Goal: Task Accomplishment & Management: Manage account settings

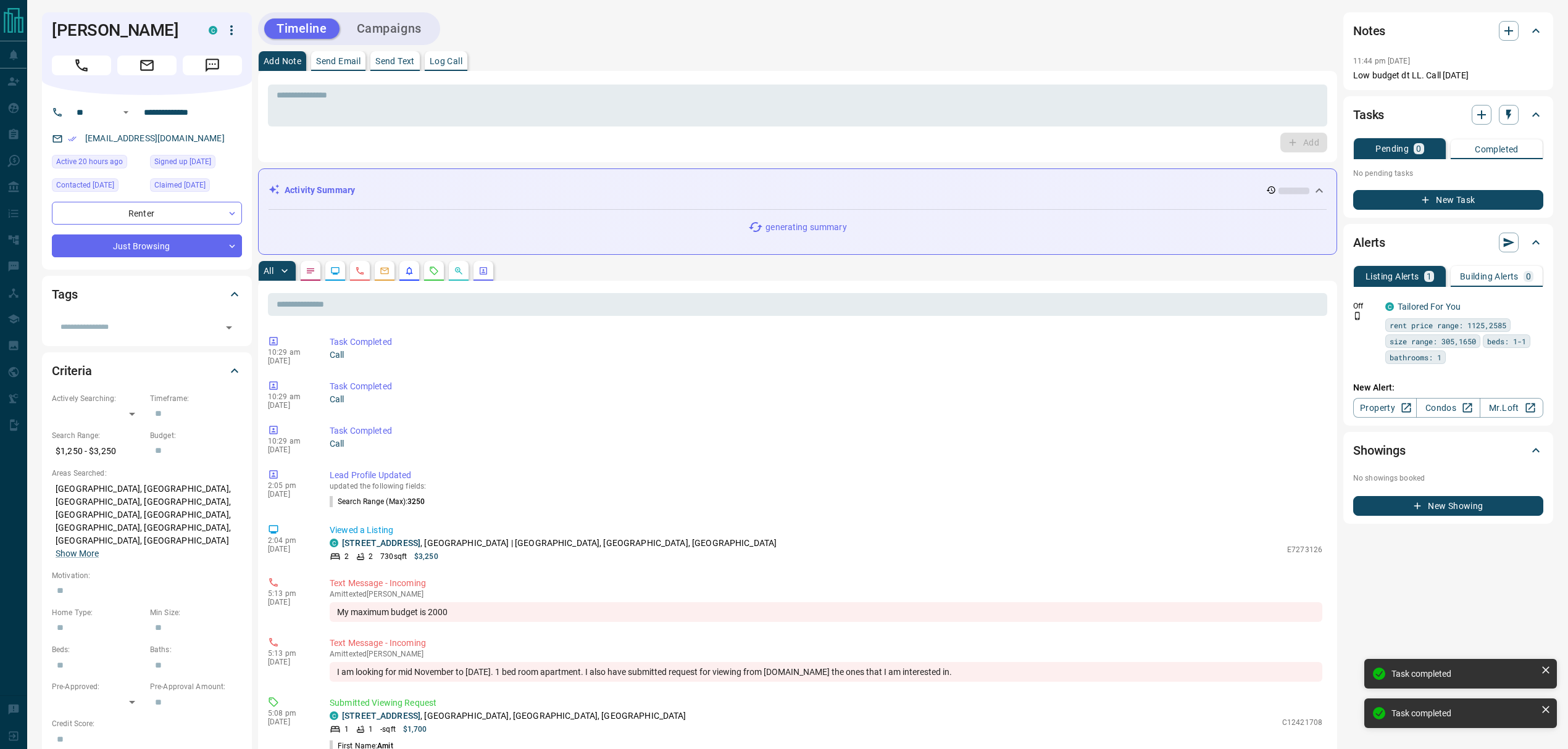
click at [386, 67] on button "Send Text" at bounding box center [394, 61] width 49 height 20
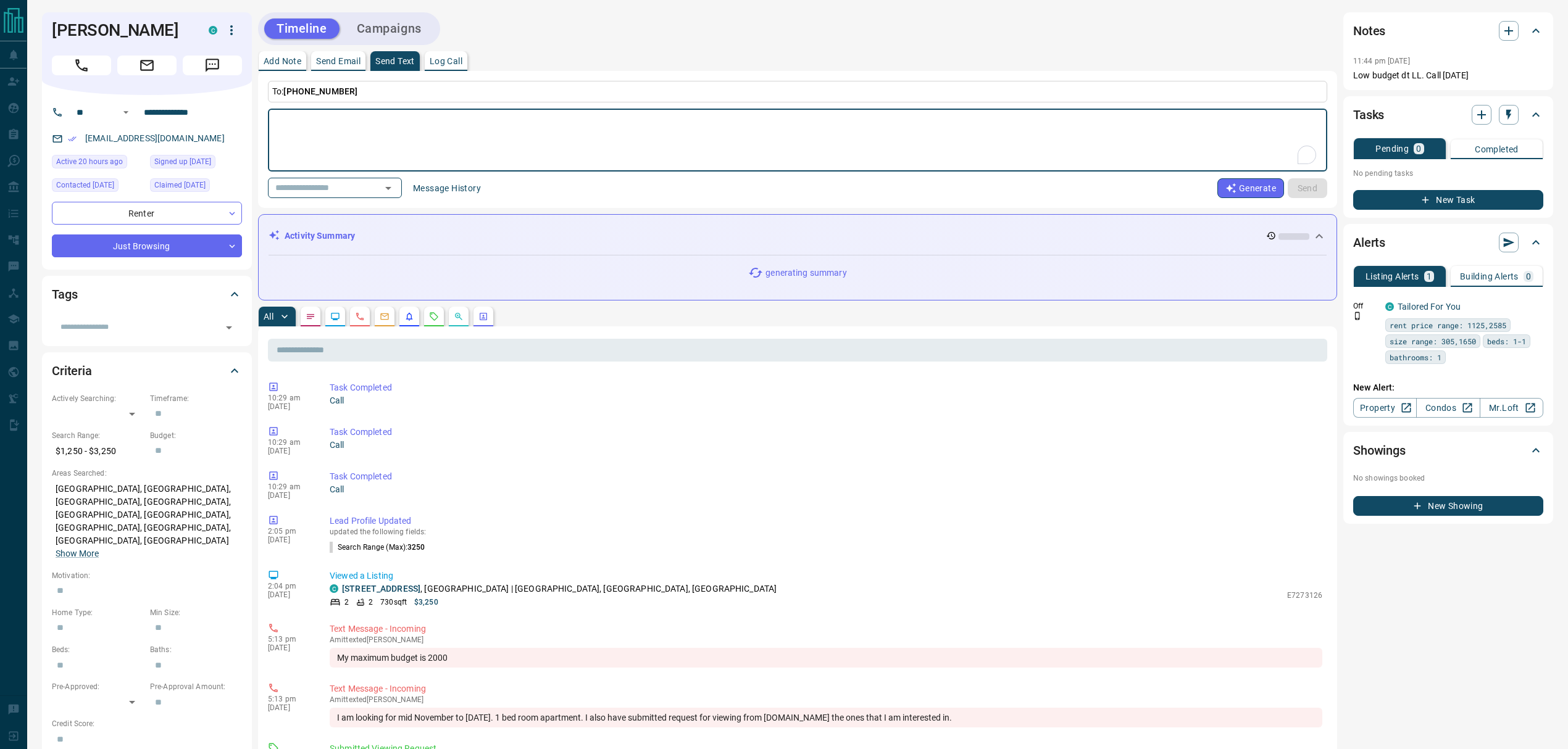
click at [433, 185] on button "Message History" at bounding box center [446, 188] width 83 height 20
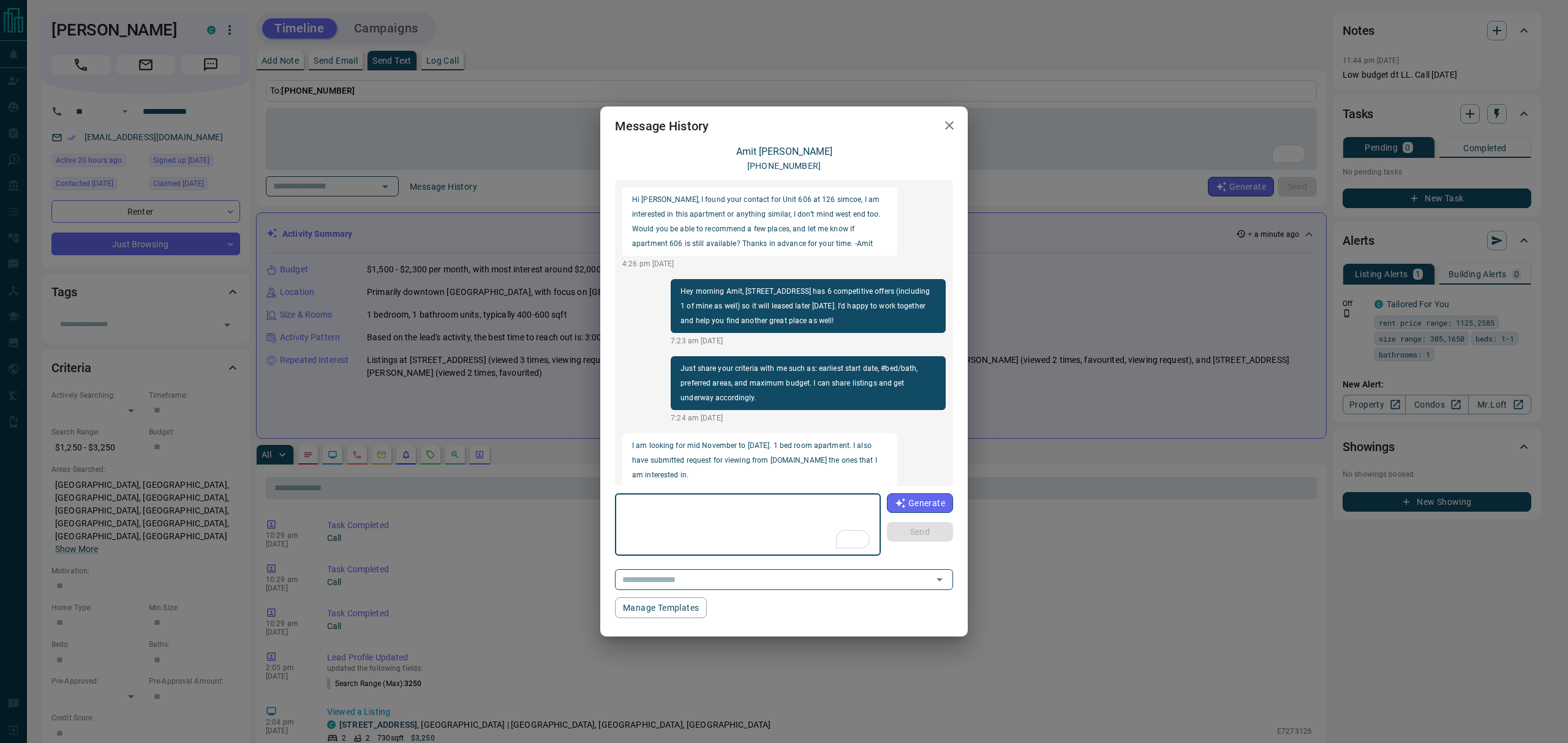
scroll to position [69, 0]
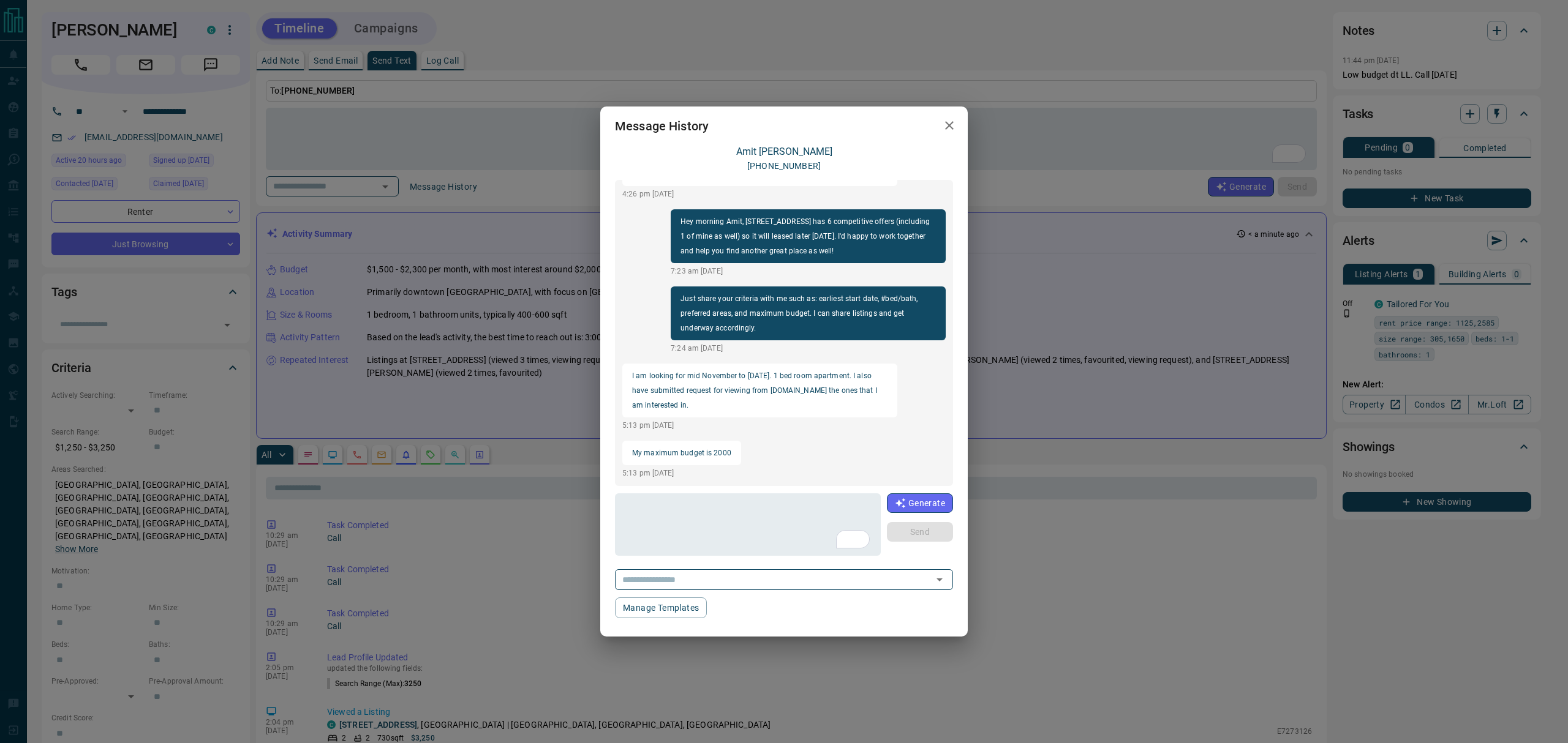
click at [728, 389] on p "I am looking for mid November to [DATE]. 1 bed room apartment. I also have subm…" at bounding box center [759, 390] width 255 height 44
click at [721, 394] on p "I am looking for mid November to [DATE]. 1 bed room apartment. I also have subm…" at bounding box center [759, 390] width 255 height 44
click at [786, 405] on p "I am looking for mid November to [DATE]. 1 bed room apartment. I also have subm…" at bounding box center [759, 390] width 255 height 44
drag, startPoint x: 709, startPoint y: 392, endPoint x: 808, endPoint y: 385, distance: 99.2
click at [760, 392] on p "I am looking for mid November to [DATE]. 1 bed room apartment. I also have subm…" at bounding box center [759, 390] width 255 height 44
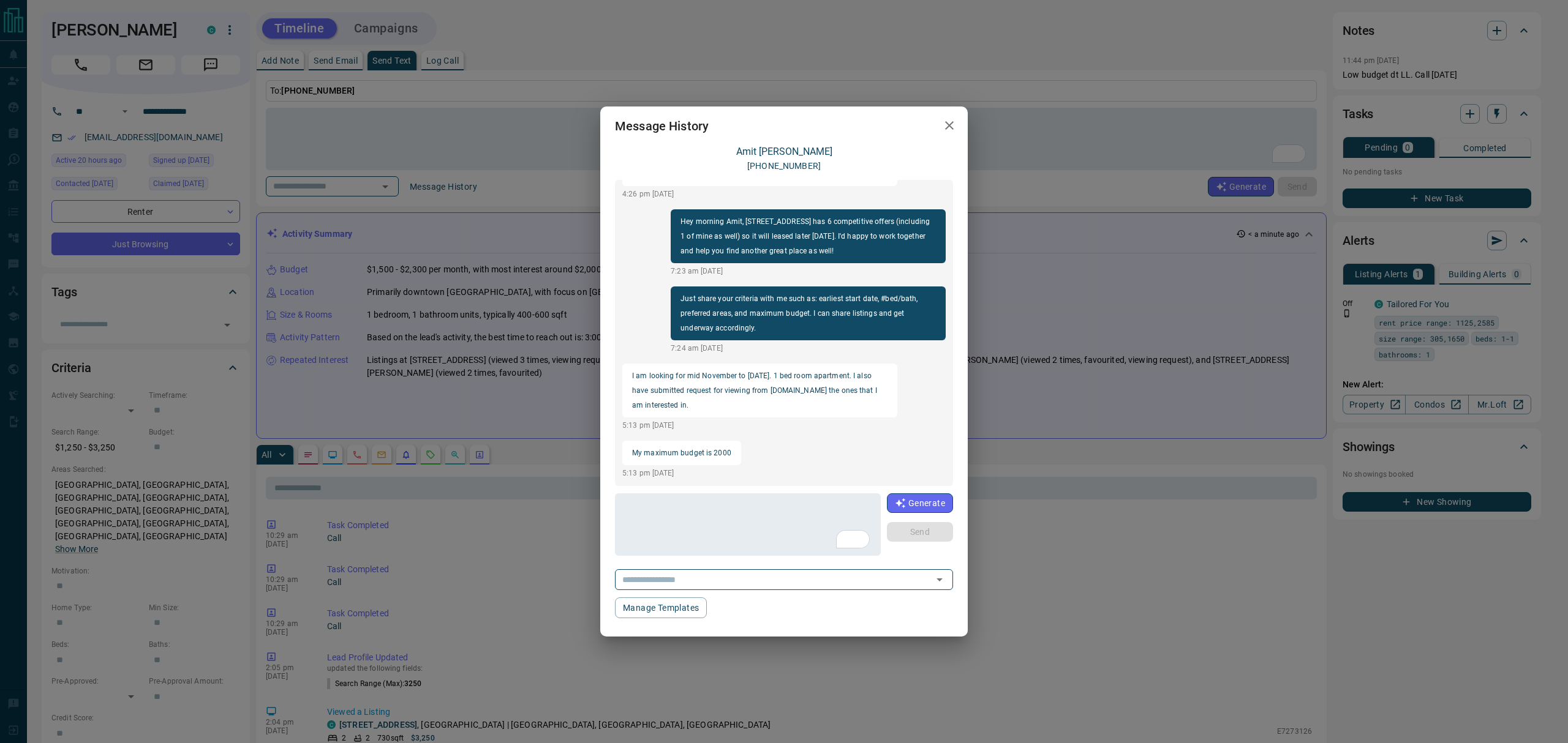
click at [808, 385] on p "I am looking for mid November to [DATE]. 1 bed room apartment. I also have subm…" at bounding box center [759, 390] width 255 height 44
click at [1134, 439] on div "Message History [PERSON_NAME] [PHONE_NUMBER] Hi Ajay, I found your contact for …" at bounding box center [784, 372] width 1568 height 743
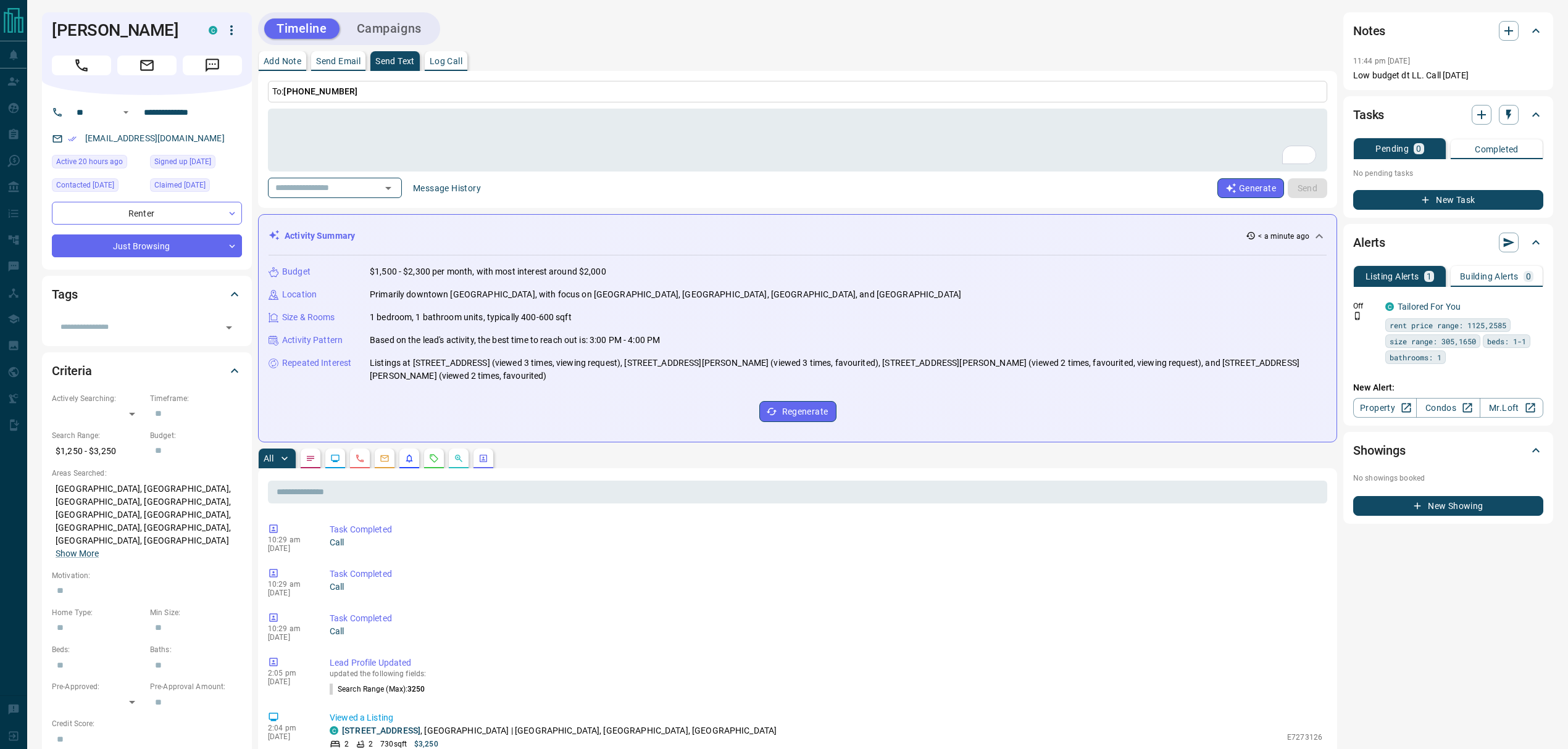
click at [513, 245] on div "Activity Summary < a minute ago" at bounding box center [797, 235] width 1058 height 23
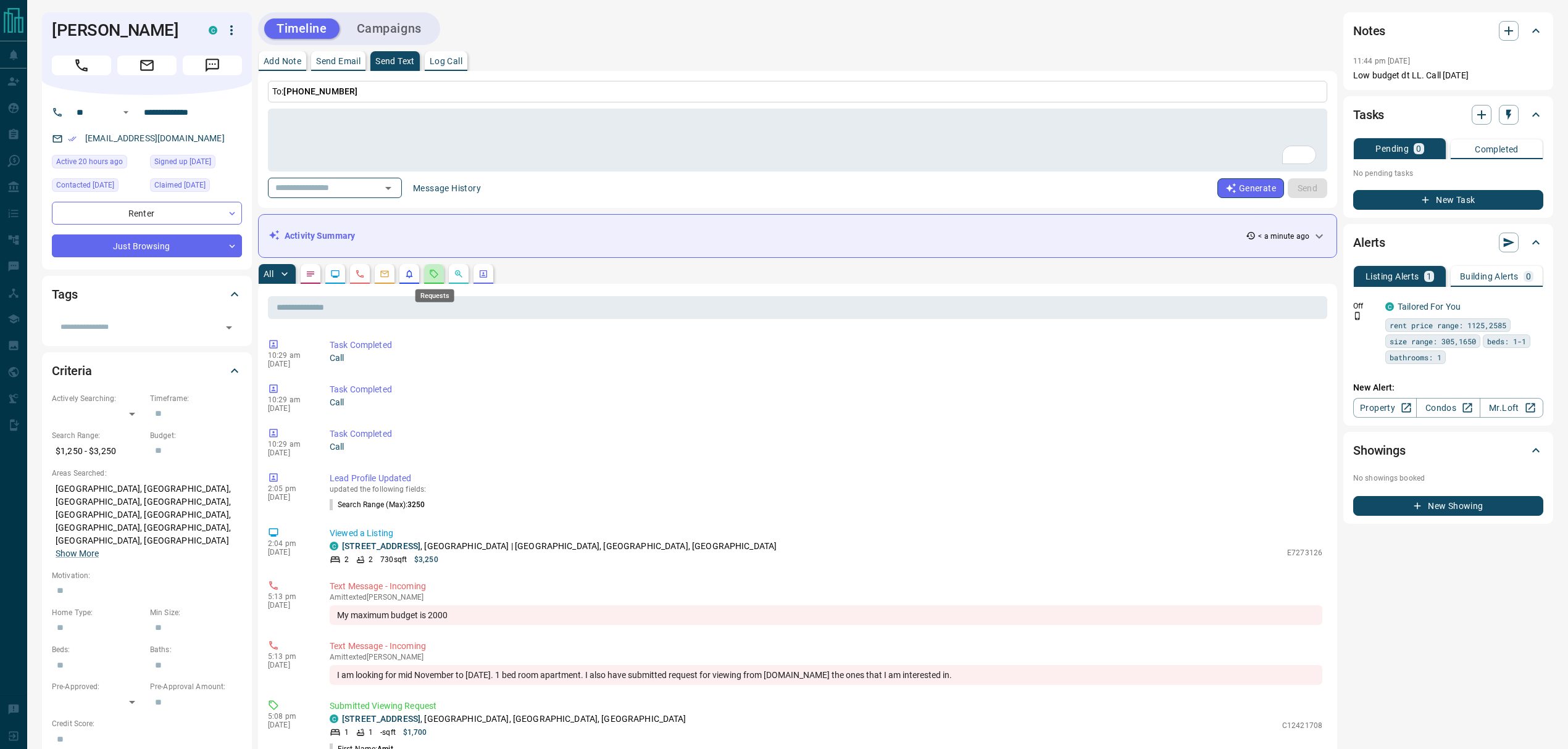
click at [434, 275] on icon "Requests" at bounding box center [434, 274] width 10 height 10
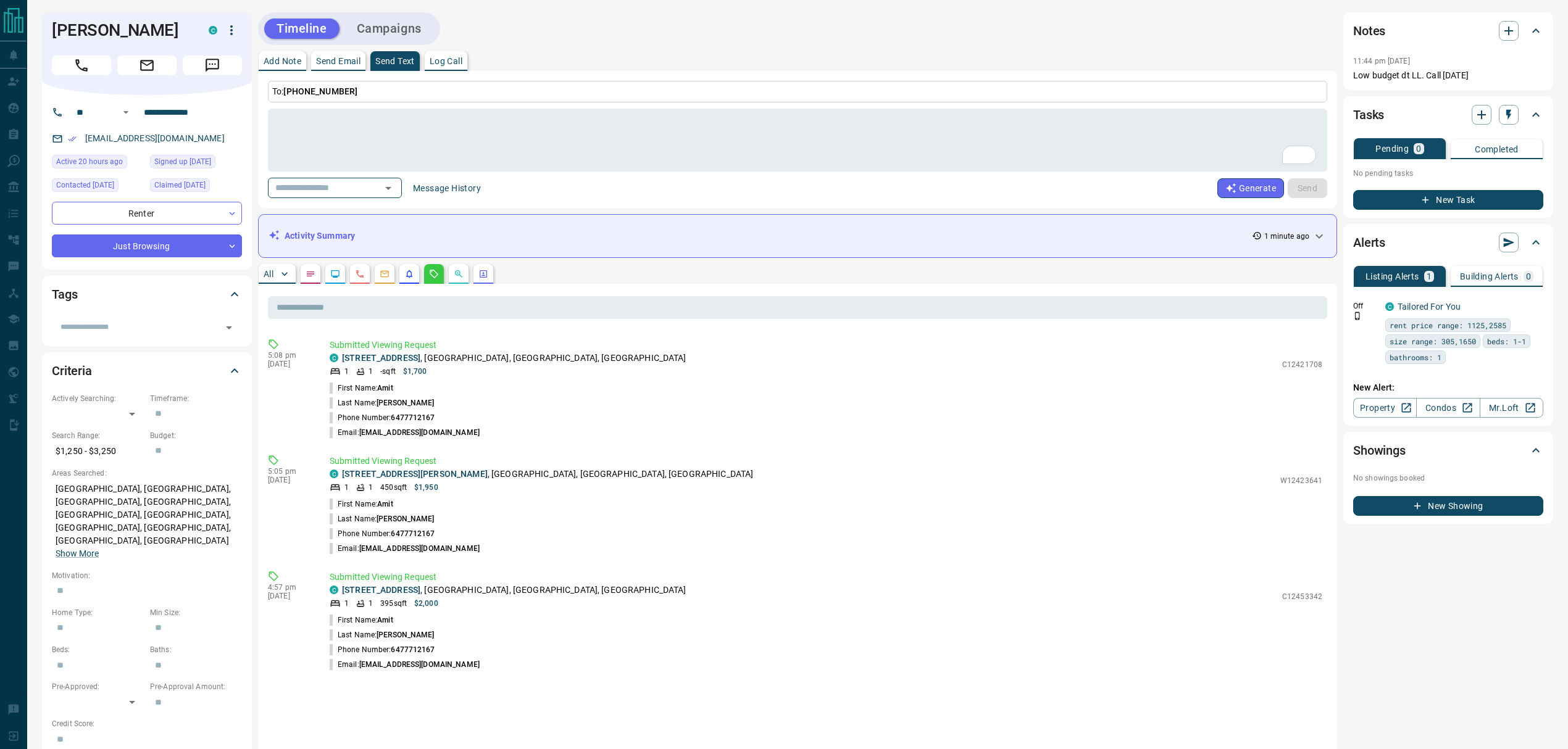
click at [270, 280] on button "All" at bounding box center [277, 275] width 37 height 20
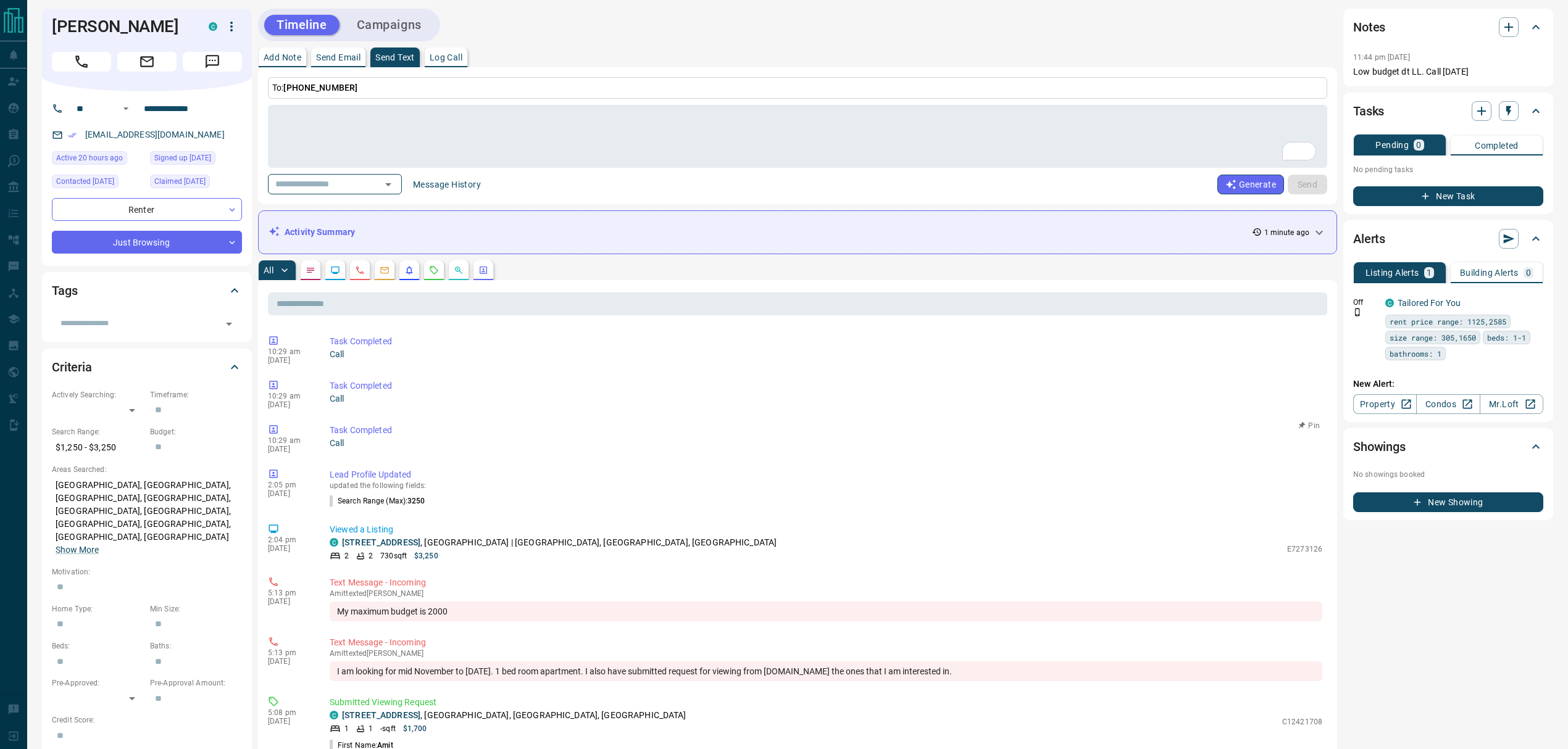
scroll to position [0, 0]
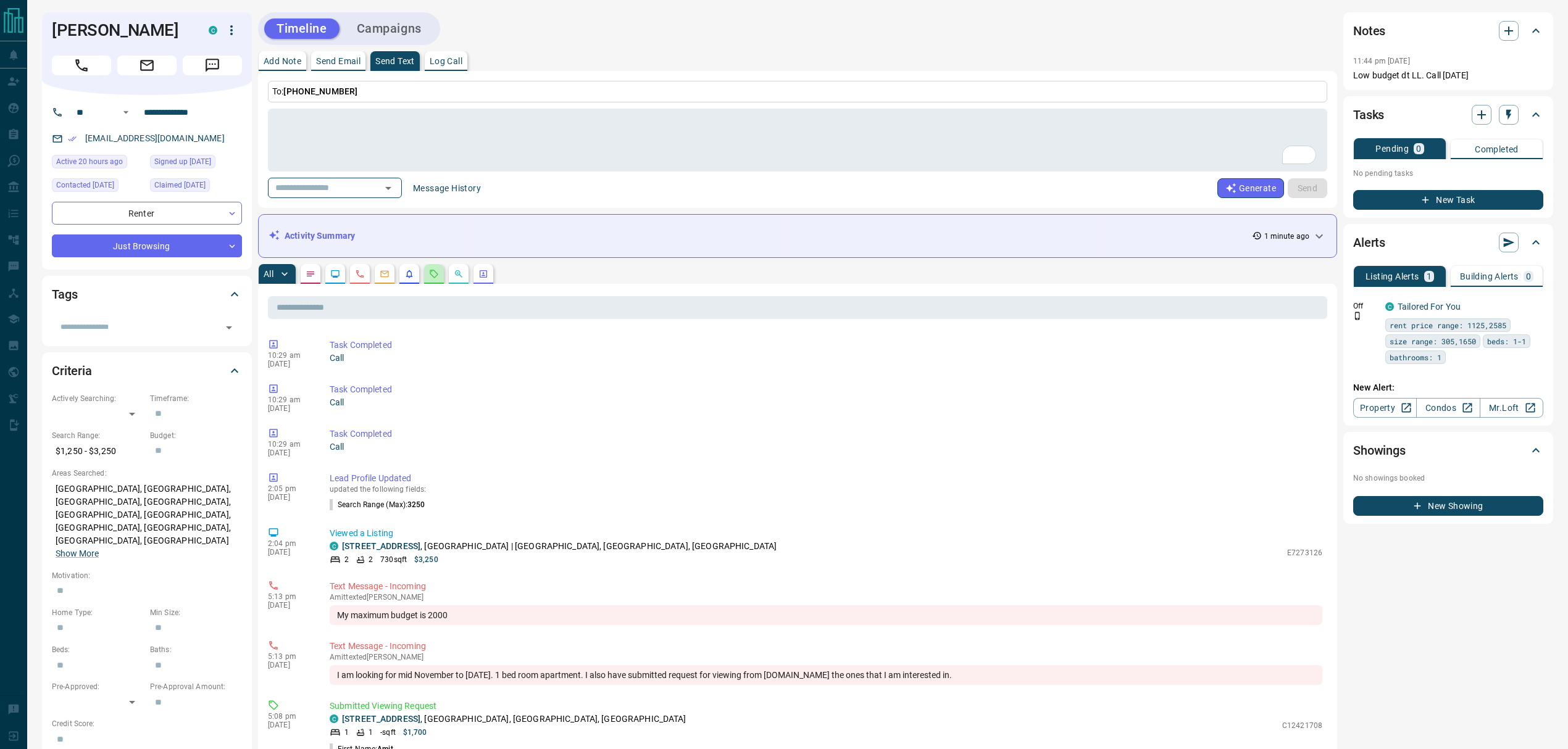
click at [434, 267] on button "button" at bounding box center [434, 275] width 20 height 20
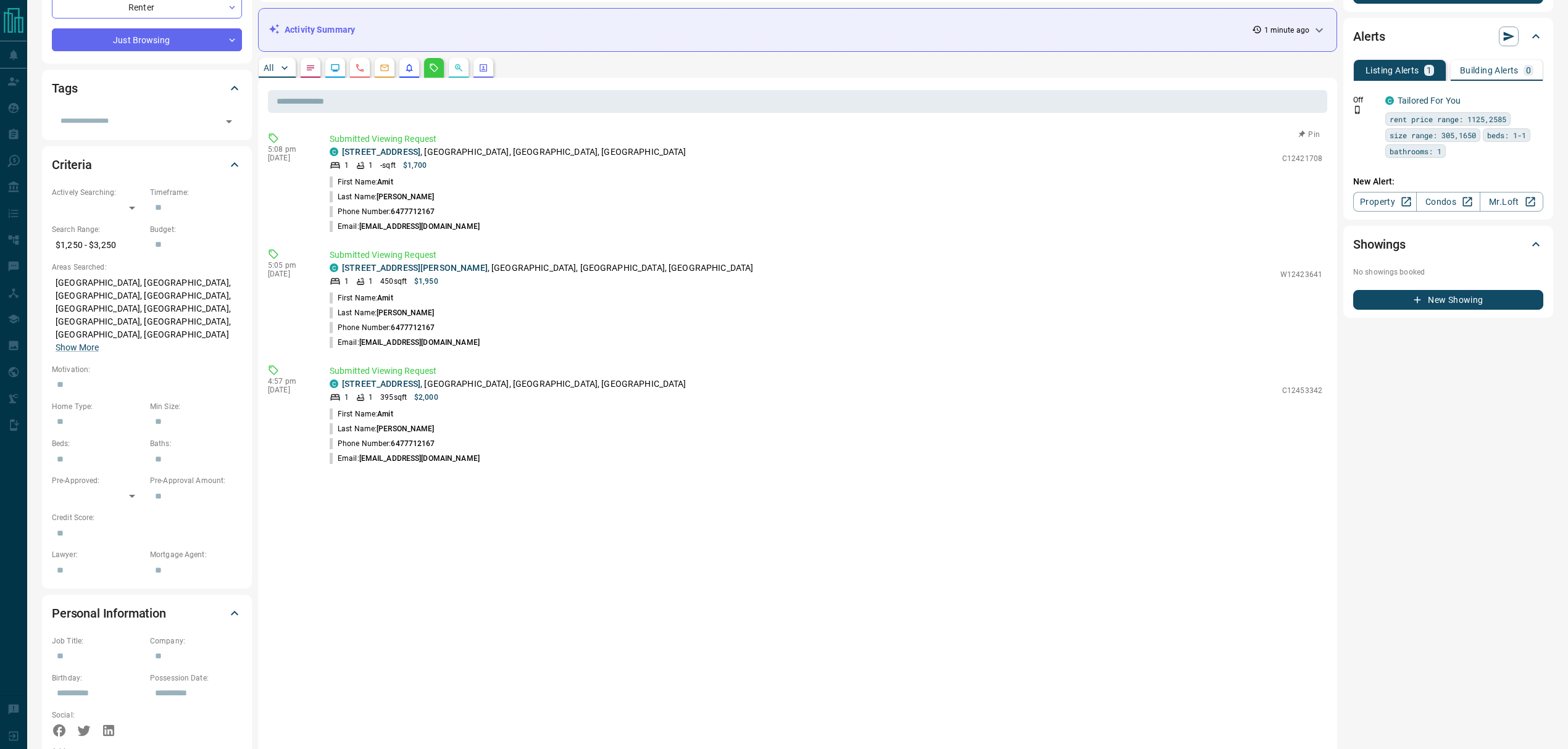
scroll to position [247, 0]
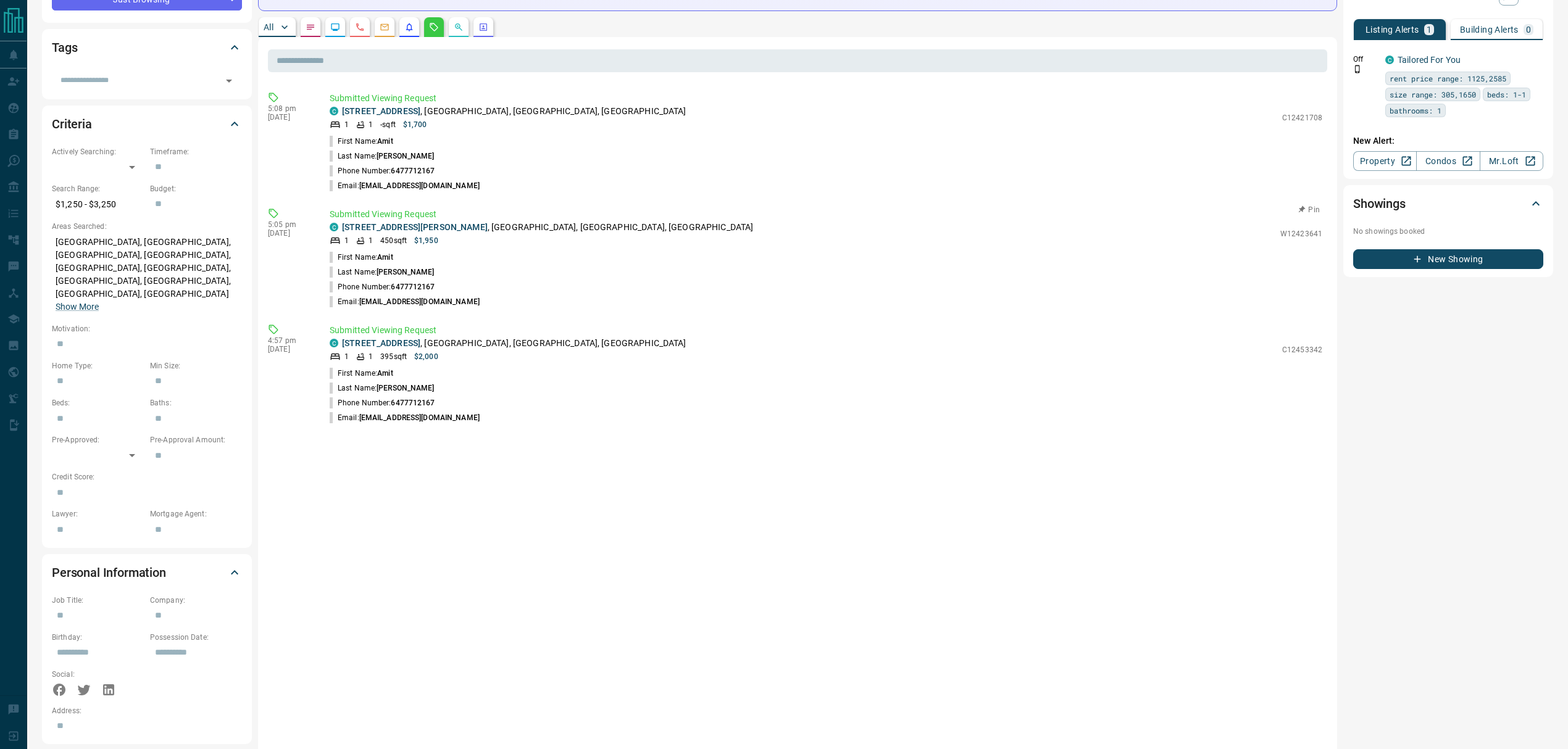
click at [792, 243] on div "1 1 450 sqft $1,950" at bounding box center [802, 241] width 944 height 11
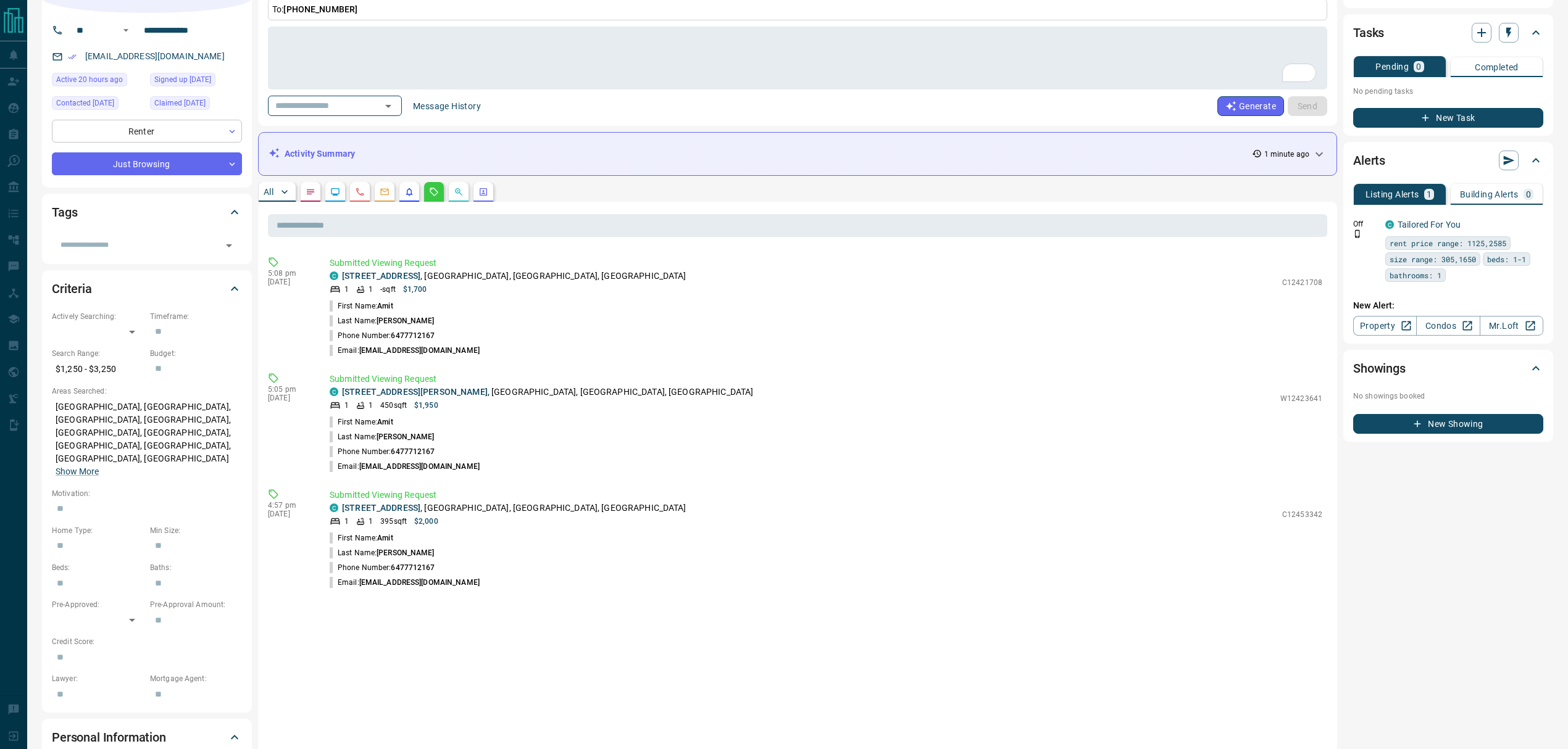
scroll to position [0, 0]
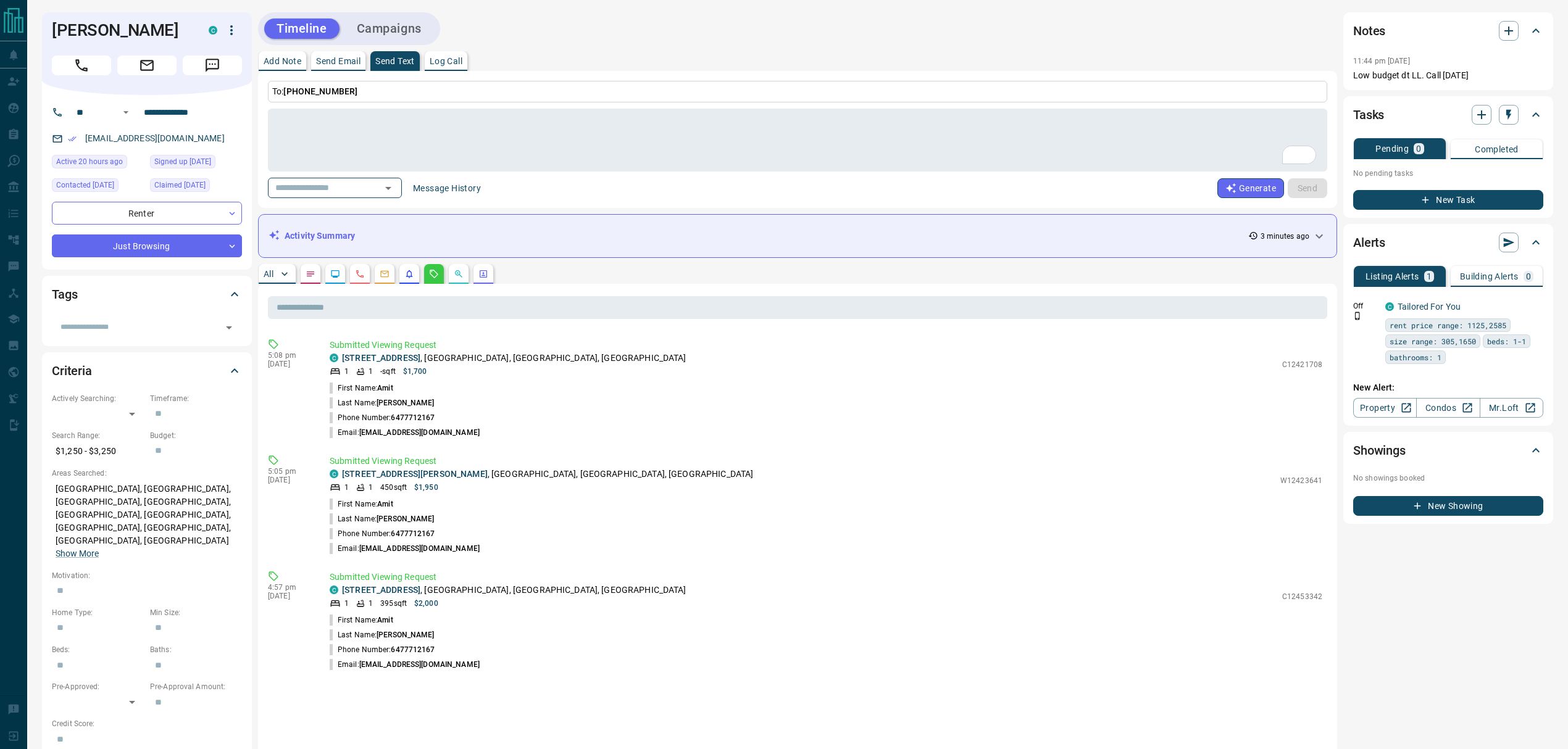
click at [280, 65] on button "Add Note" at bounding box center [283, 61] width 47 height 20
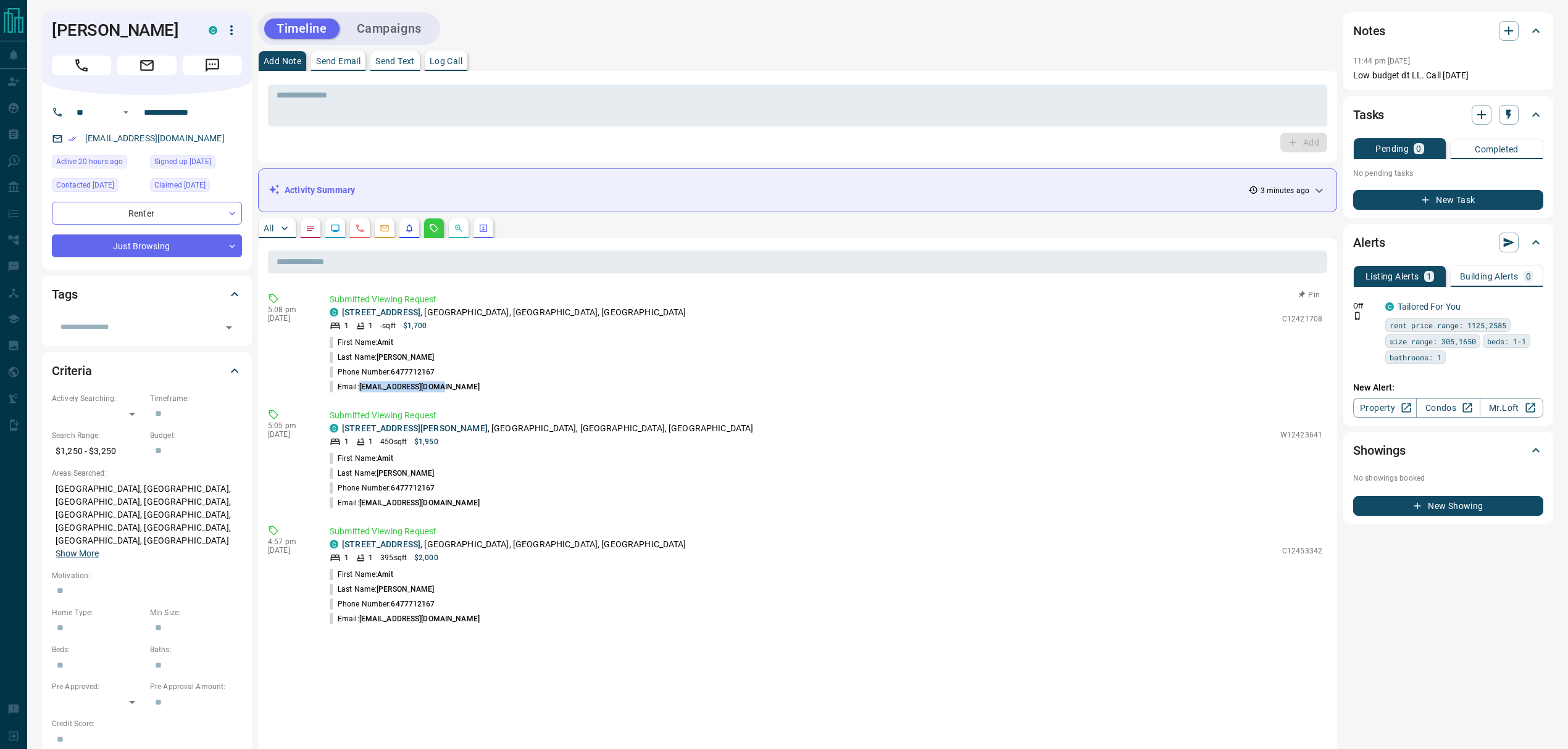
drag, startPoint x: 460, startPoint y: 388, endPoint x: 359, endPoint y: 385, distance: 101.0
click at [359, 385] on li "Email: [EMAIL_ADDRESS][DOMAIN_NAME]" at bounding box center [826, 387] width 993 height 15
copy span "[EMAIL_ADDRESS][DOMAIN_NAME]"
click at [455, 107] on textarea at bounding box center [797, 105] width 1042 height 32
paste textarea "**********"
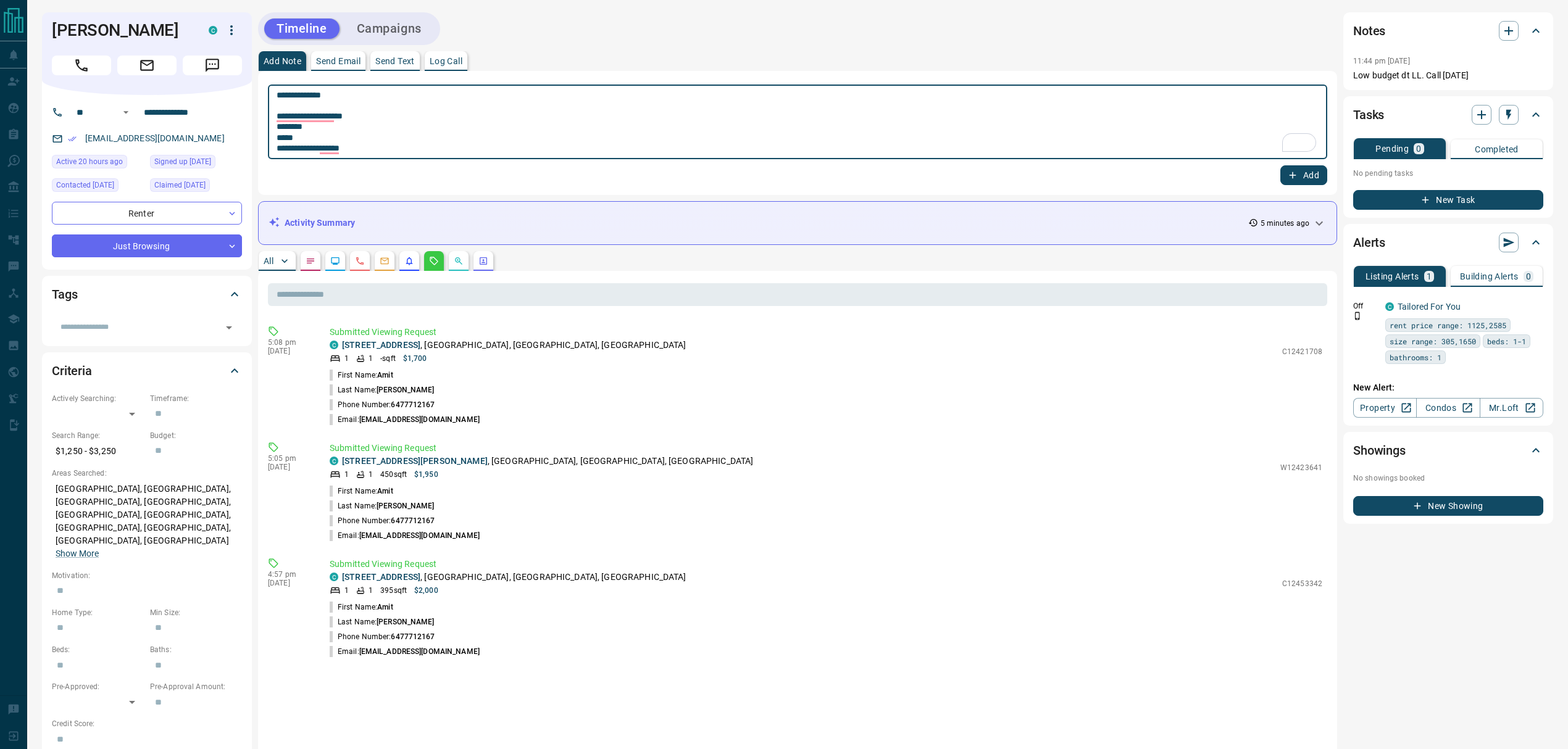
type textarea "**********"
click at [1302, 168] on button "Add" at bounding box center [1304, 175] width 47 height 20
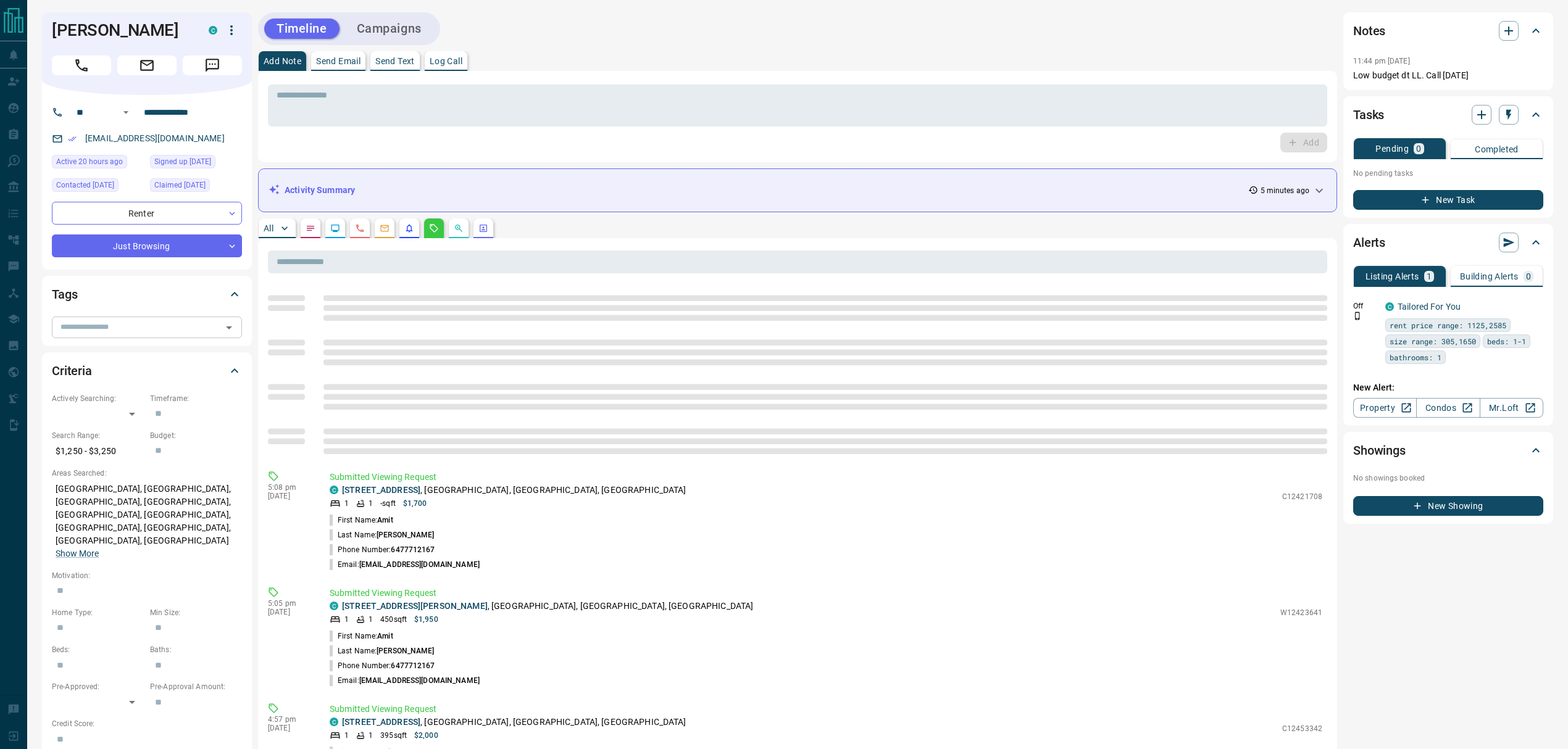
click at [142, 320] on input "text" at bounding box center [136, 326] width 163 height 14
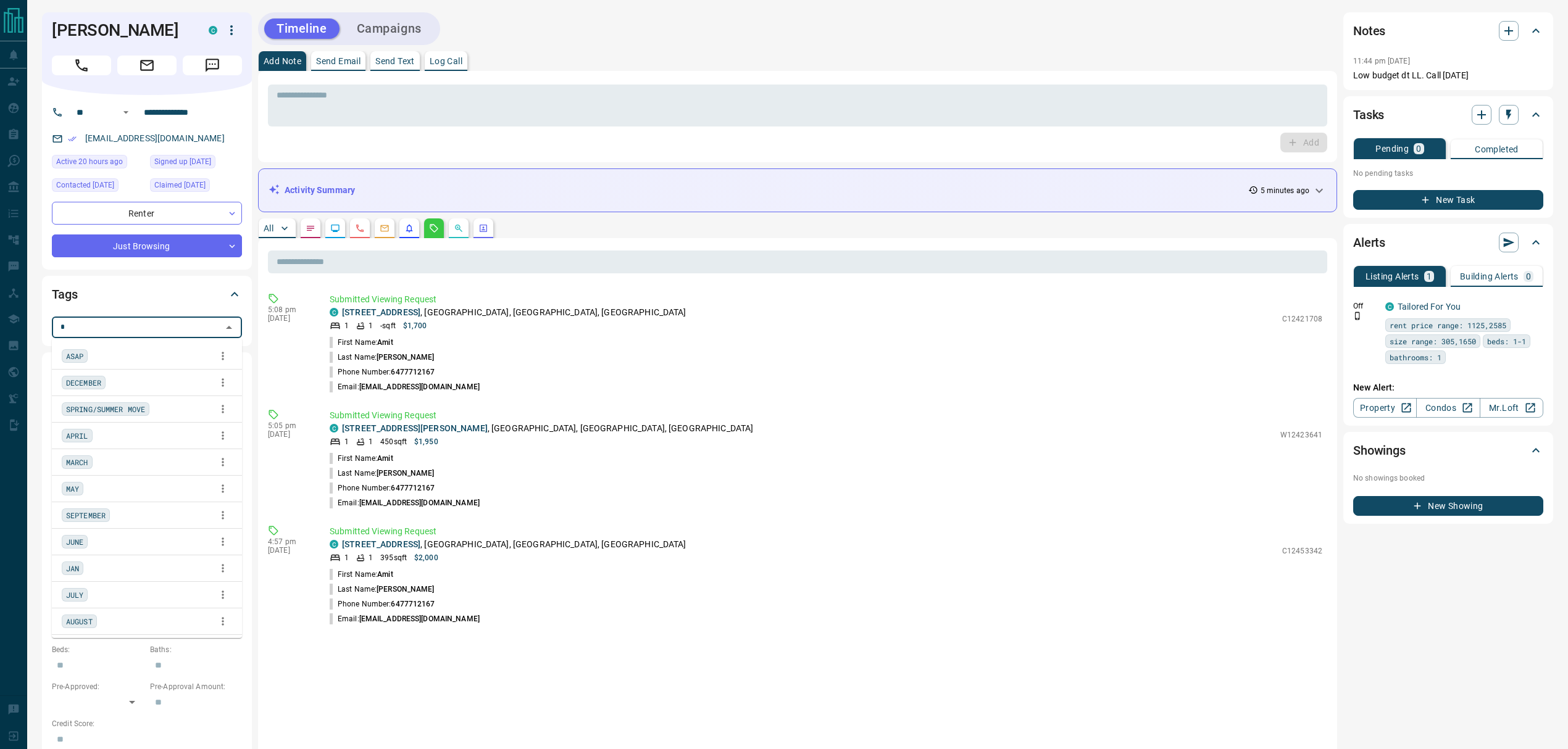
type input "**"
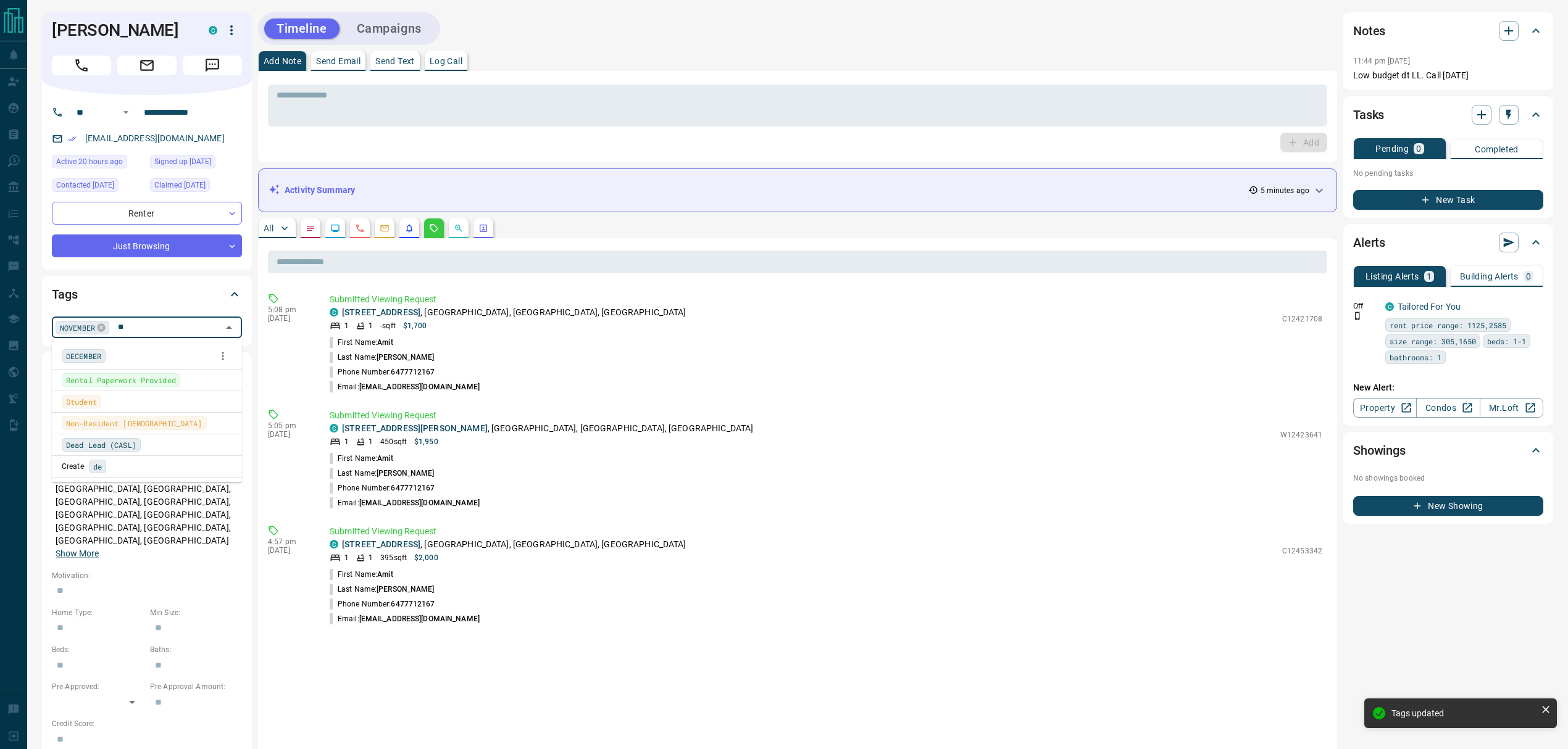
type input "***"
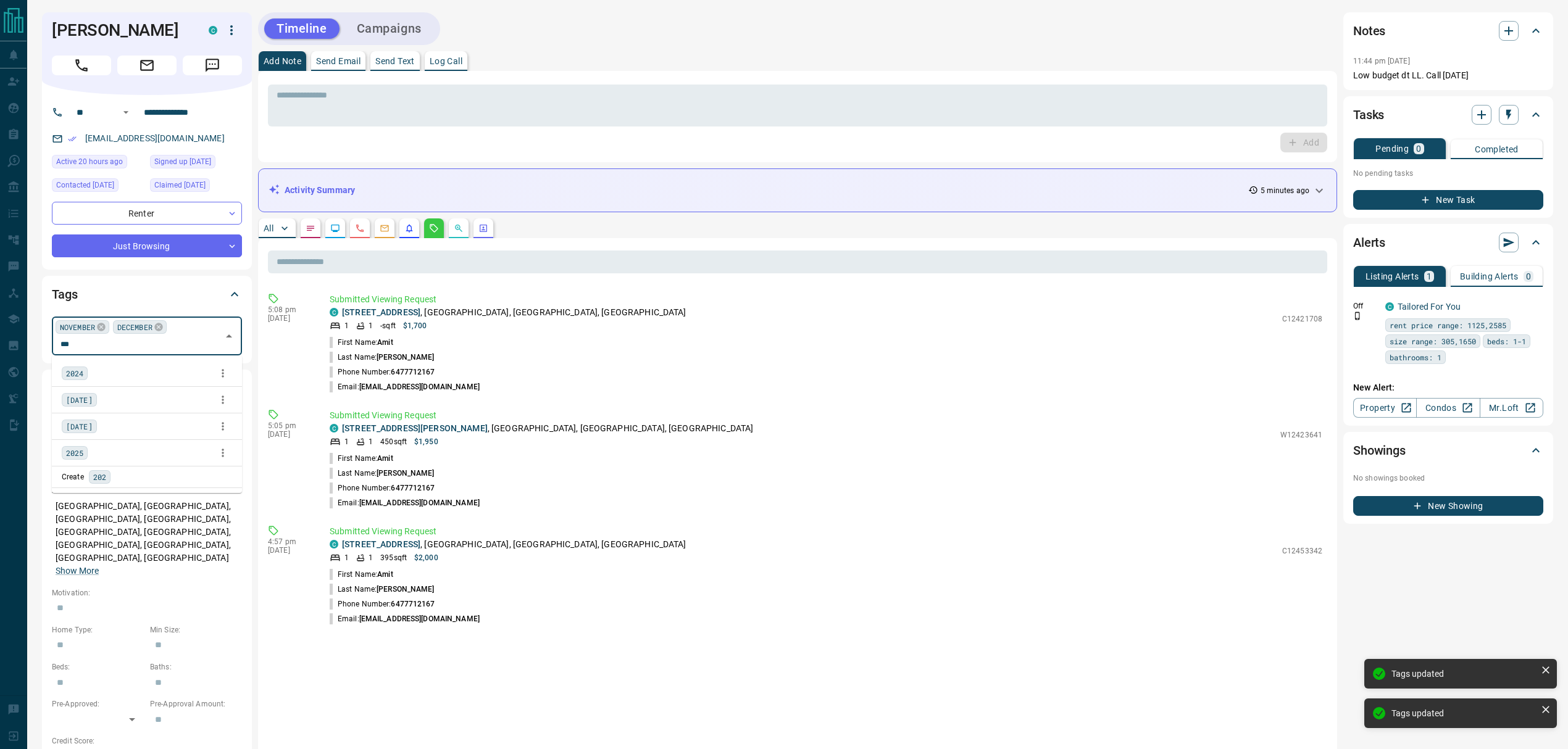
type input "****"
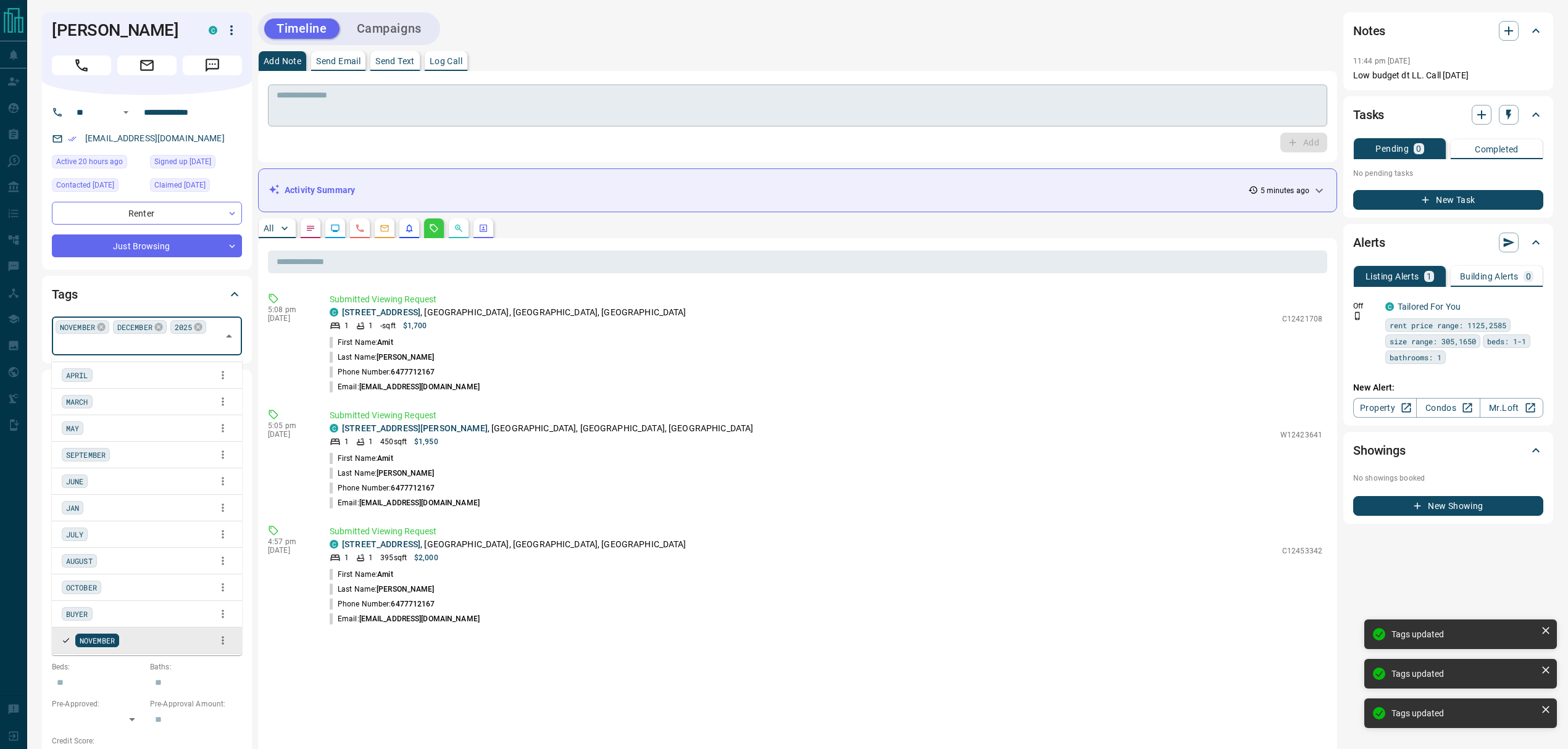
click at [413, 99] on textarea "To enrich screen reader interactions, please activate Accessibility in Grammarl…" at bounding box center [797, 105] width 1042 height 32
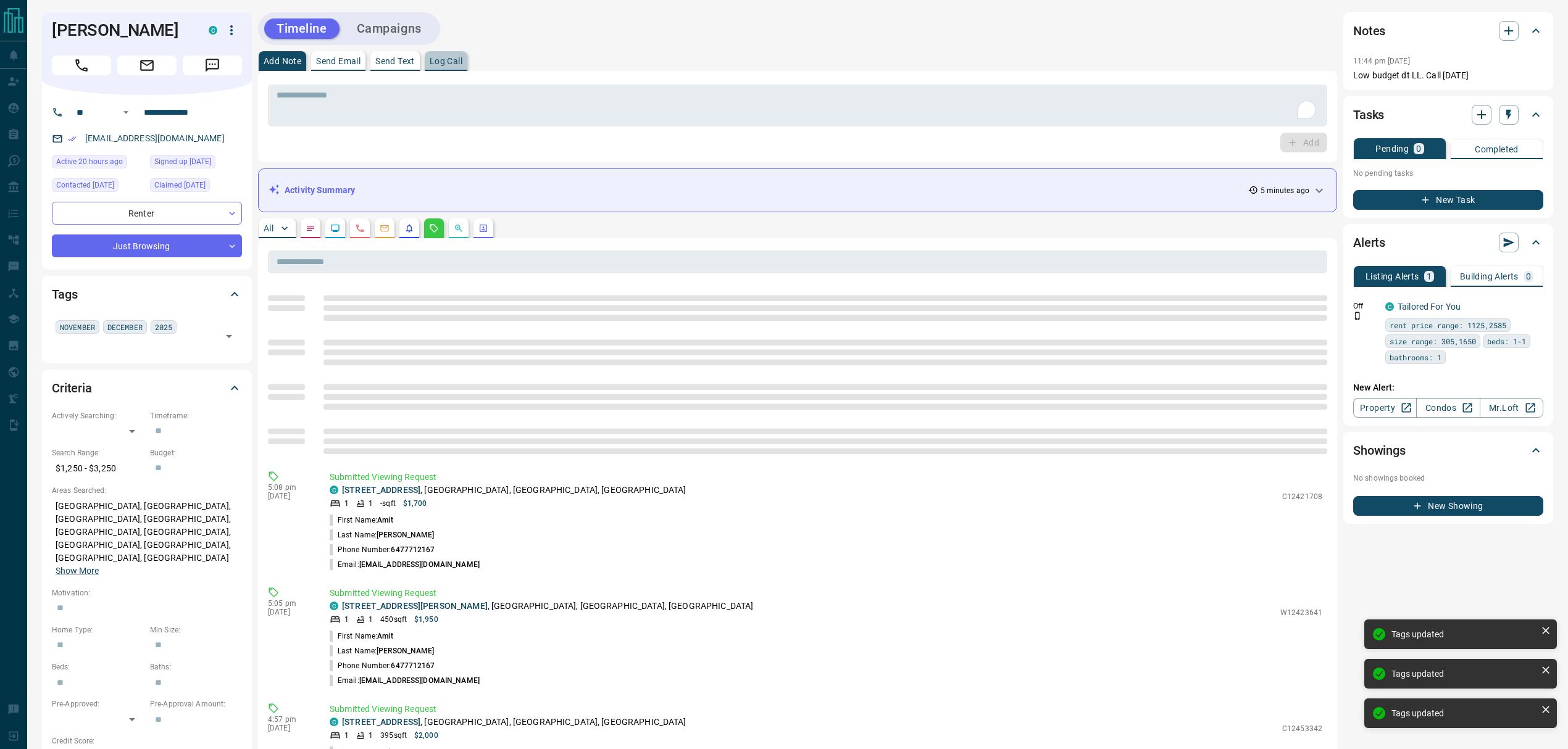
click at [455, 61] on p "Log Call" at bounding box center [446, 61] width 33 height 9
